Goal: Transaction & Acquisition: Download file/media

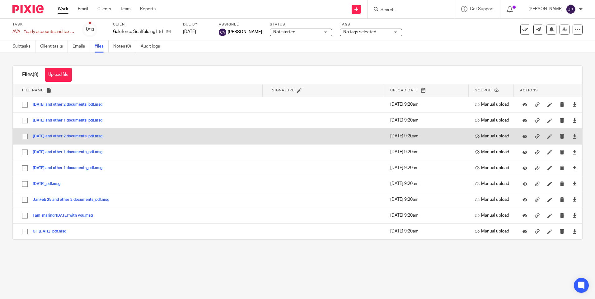
click at [49, 136] on button "Apr 24 and other 2 documents_pdf.msg" at bounding box center [70, 136] width 74 height 4
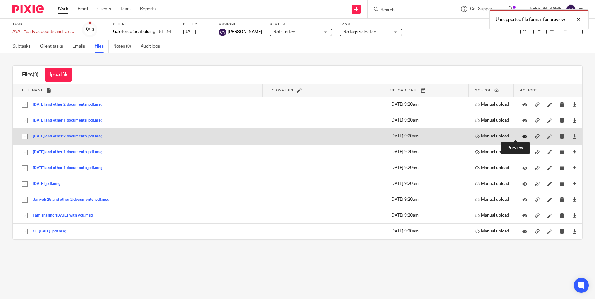
click at [522, 136] on icon at bounding box center [524, 136] width 5 height 5
click at [23, 136] on input "checkbox" at bounding box center [25, 137] width 12 height 12
checkbox input "true"
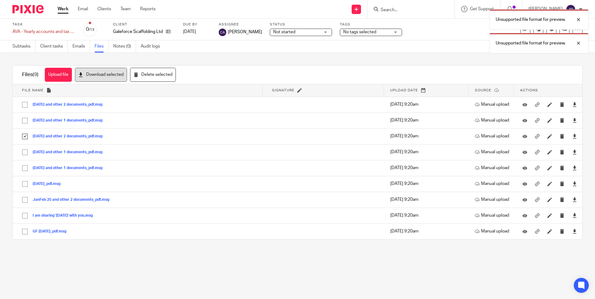
click at [99, 74] on button "Download selected" at bounding box center [101, 75] width 52 height 14
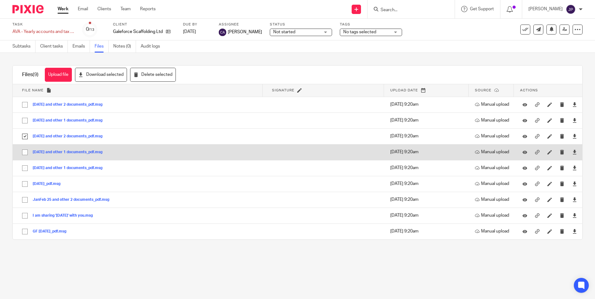
click at [23, 153] on input "checkbox" at bounding box center [25, 152] width 12 height 12
checkbox input "true"
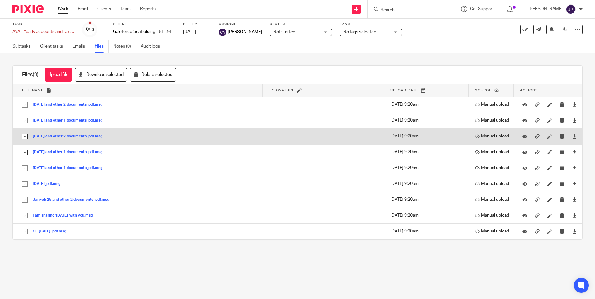
click at [25, 136] on input "checkbox" at bounding box center [25, 137] width 12 height 12
checkbox input "false"
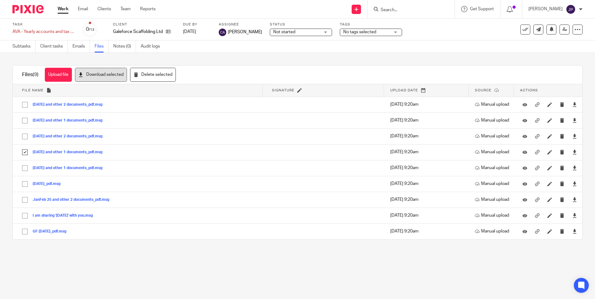
drag, startPoint x: 109, startPoint y: 72, endPoint x: 120, endPoint y: 77, distance: 12.5
click at [109, 72] on button "Download selected" at bounding box center [101, 75] width 52 height 14
click at [76, 46] on link "Emails" at bounding box center [80, 46] width 17 height 12
